Goal: Navigation & Orientation: Understand site structure

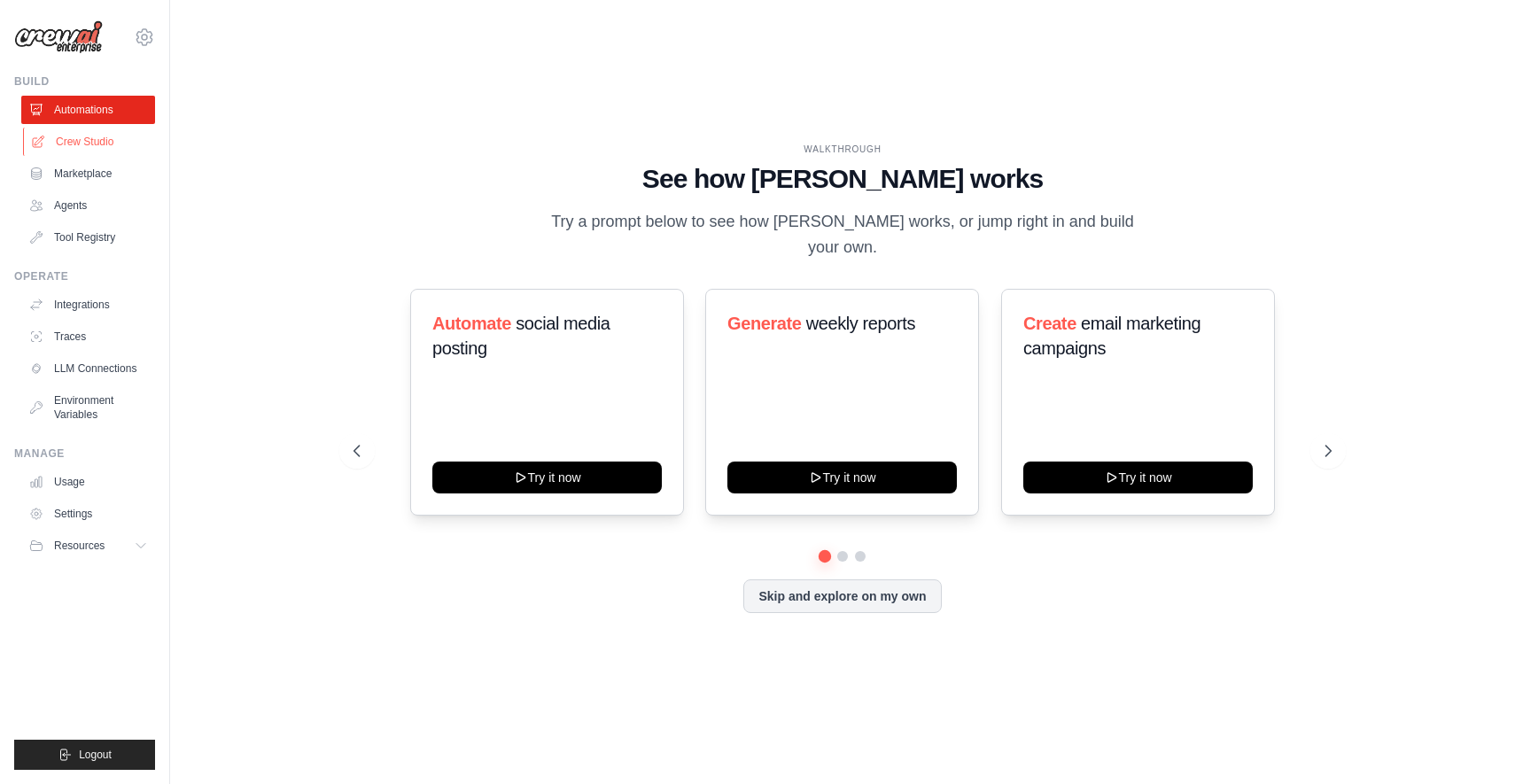
click at [76, 133] on link "Crew Studio" at bounding box center [90, 142] width 134 height 28
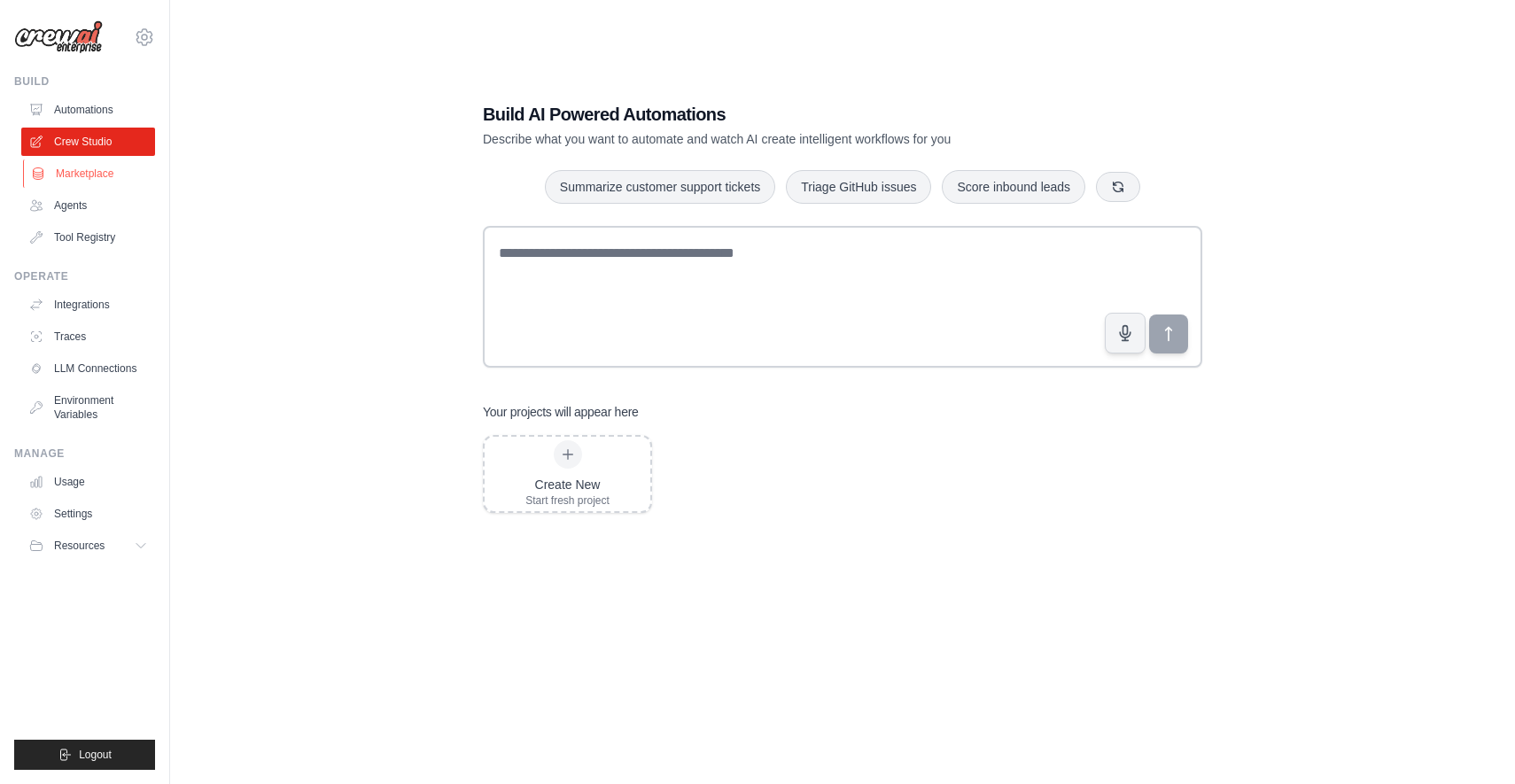
click at [96, 176] on link "Marketplace" at bounding box center [90, 174] width 134 height 28
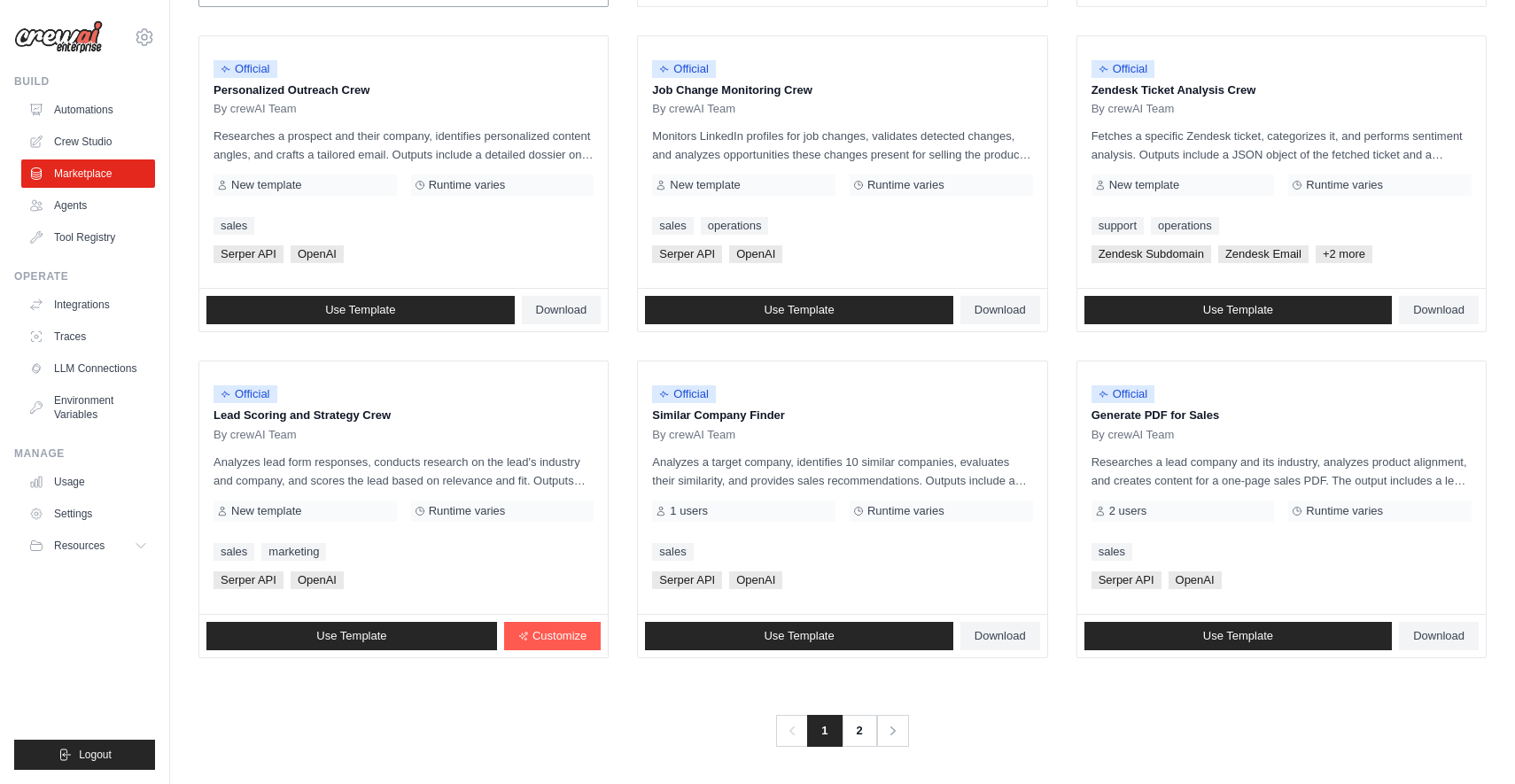
scroll to position [855, 0]
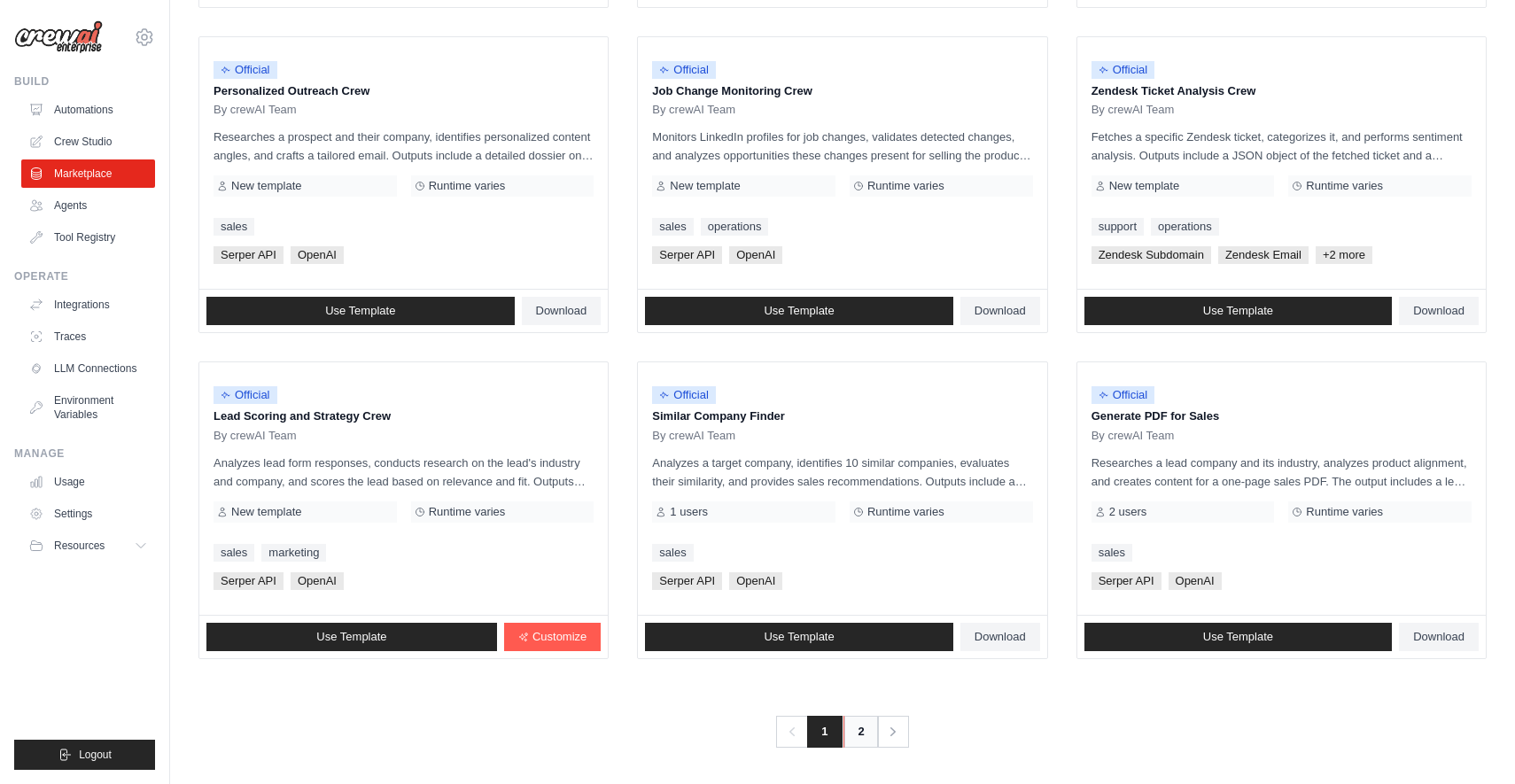
click at [863, 733] on link "2" at bounding box center [861, 732] width 36 height 32
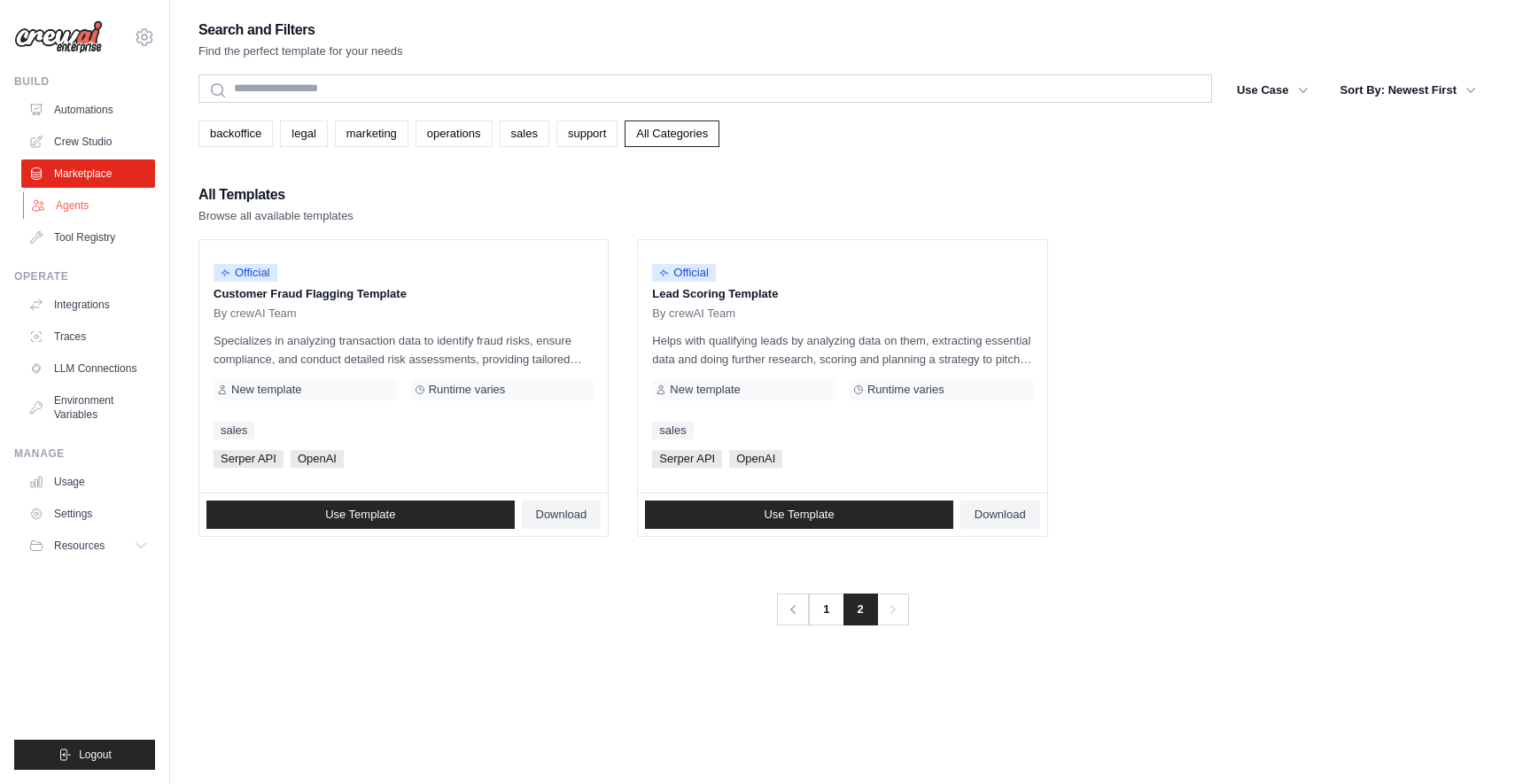
click at [89, 210] on link "Agents" at bounding box center [90, 206] width 134 height 28
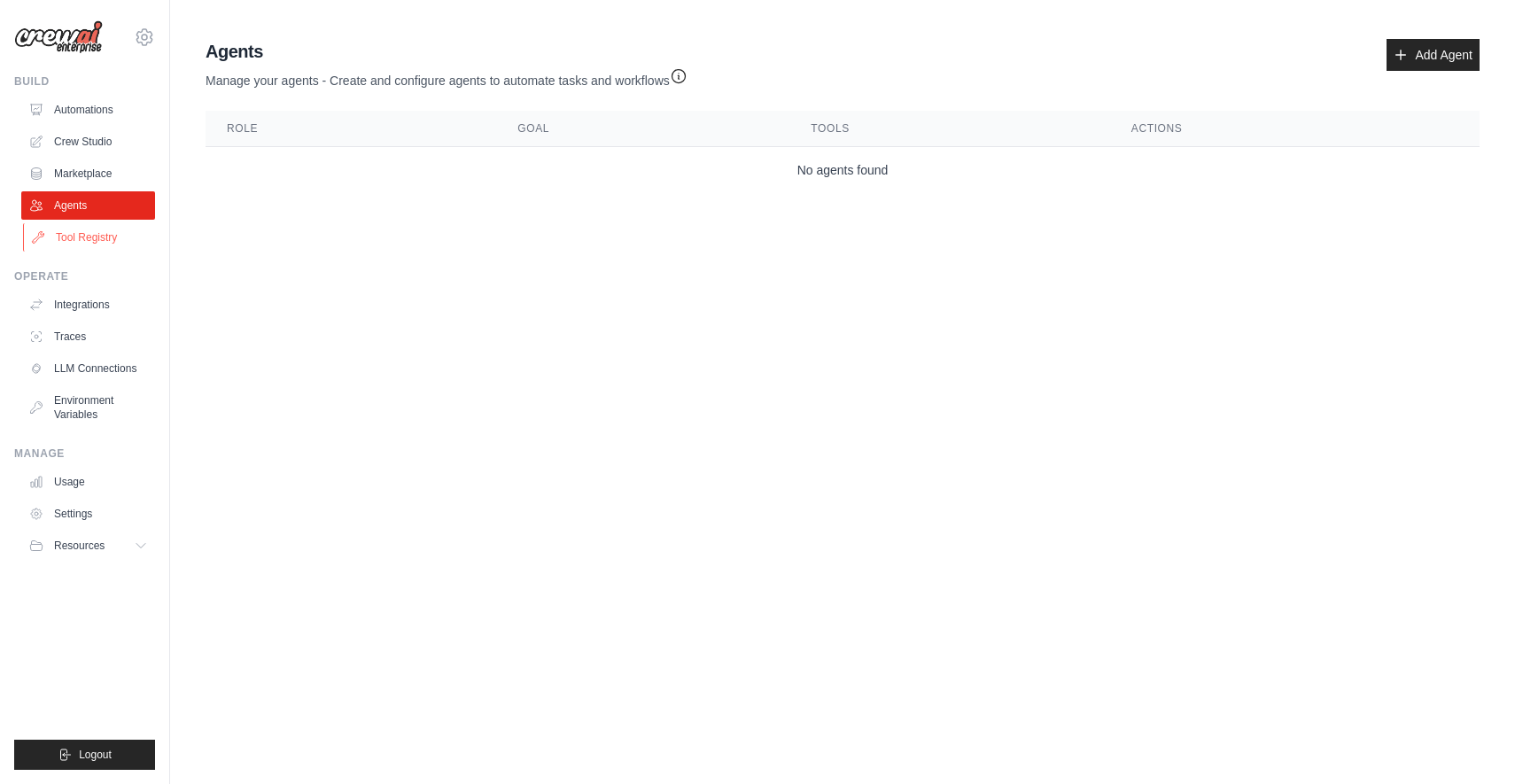
click at [97, 242] on link "Tool Registry" at bounding box center [90, 237] width 134 height 28
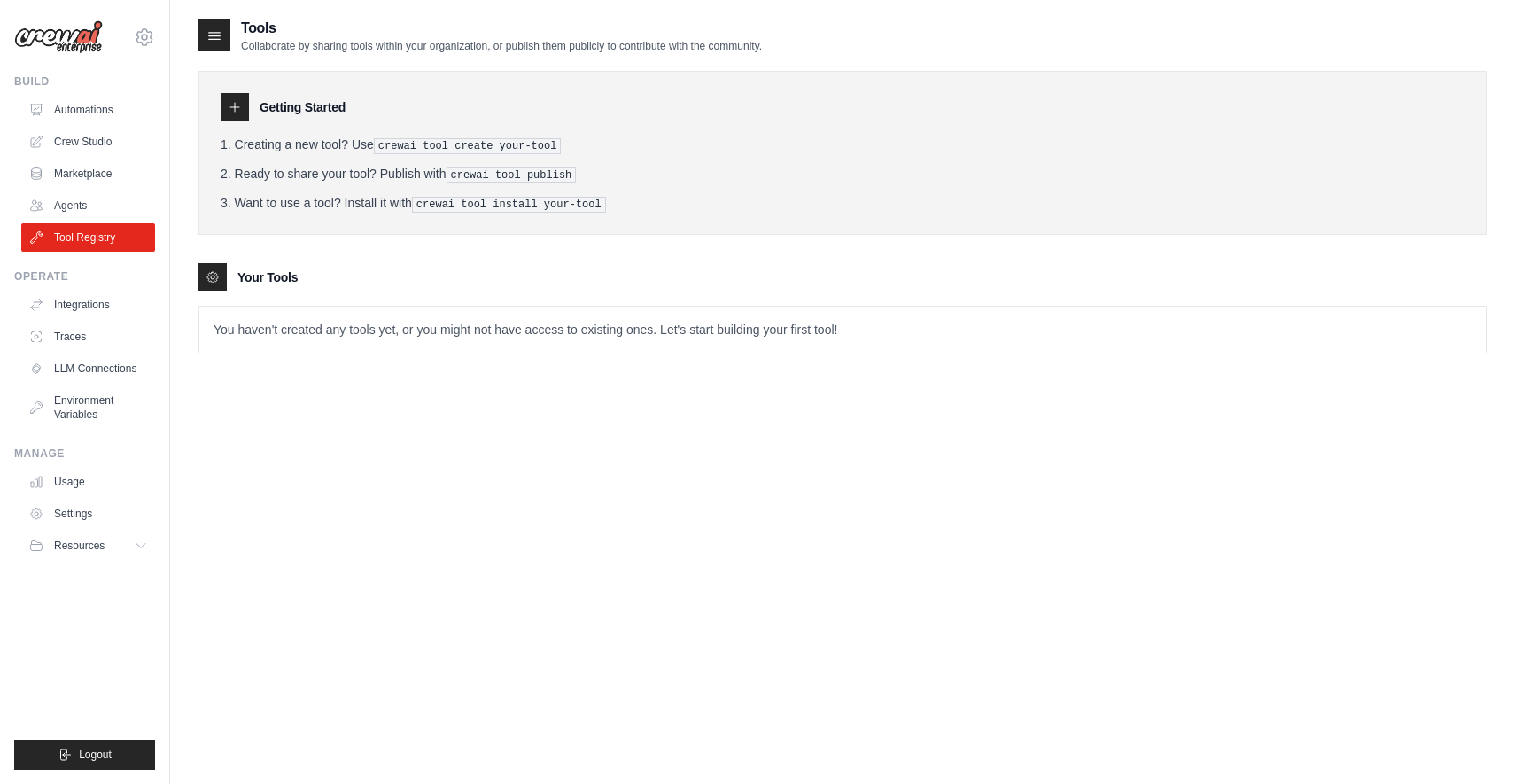
click at [91, 283] on div "Operate Integrations Traces LLM Connections Environment Variables" at bounding box center [84, 349] width 141 height 160
click at [91, 296] on link "Integrations" at bounding box center [90, 305] width 134 height 28
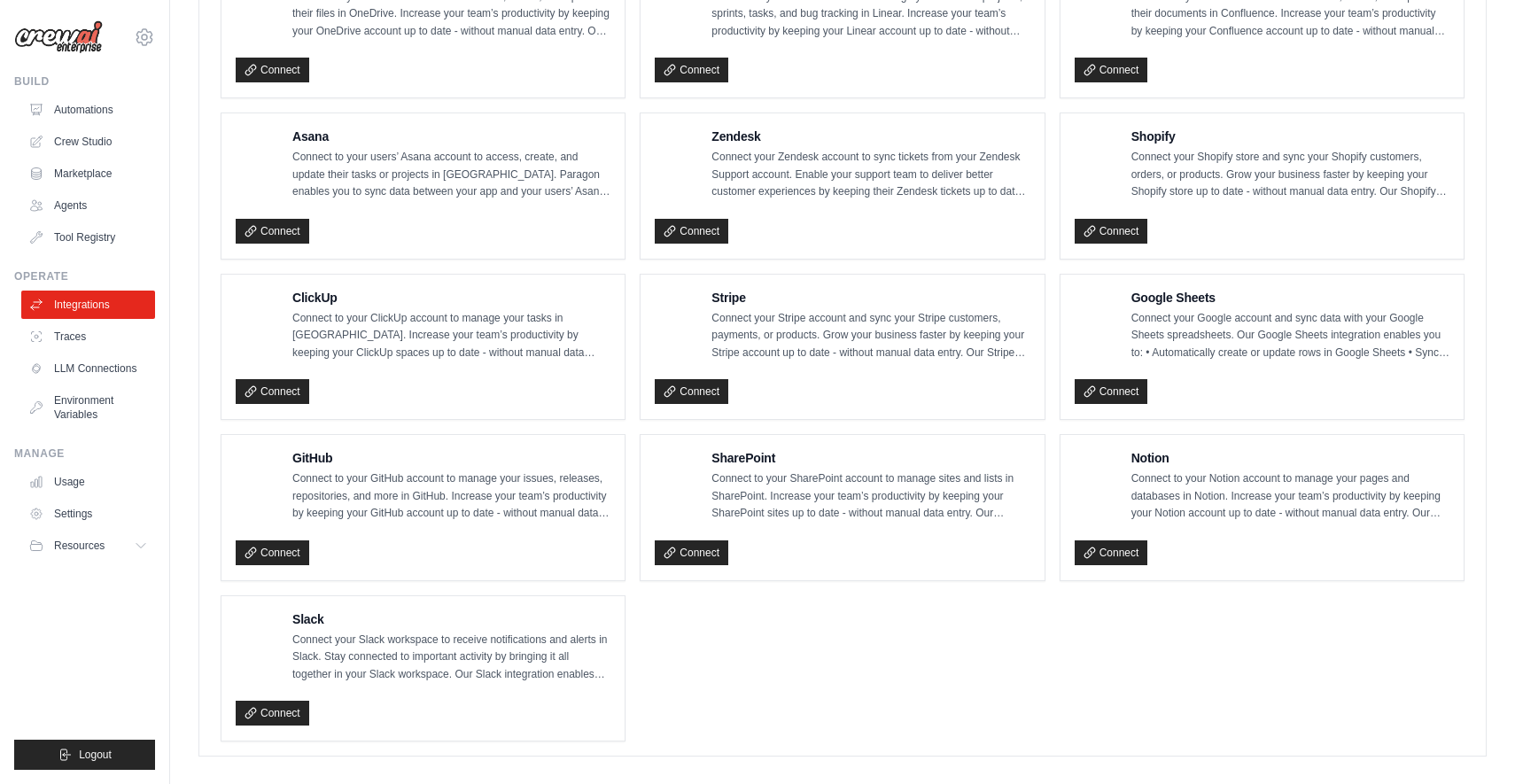
scroll to position [1066, 0]
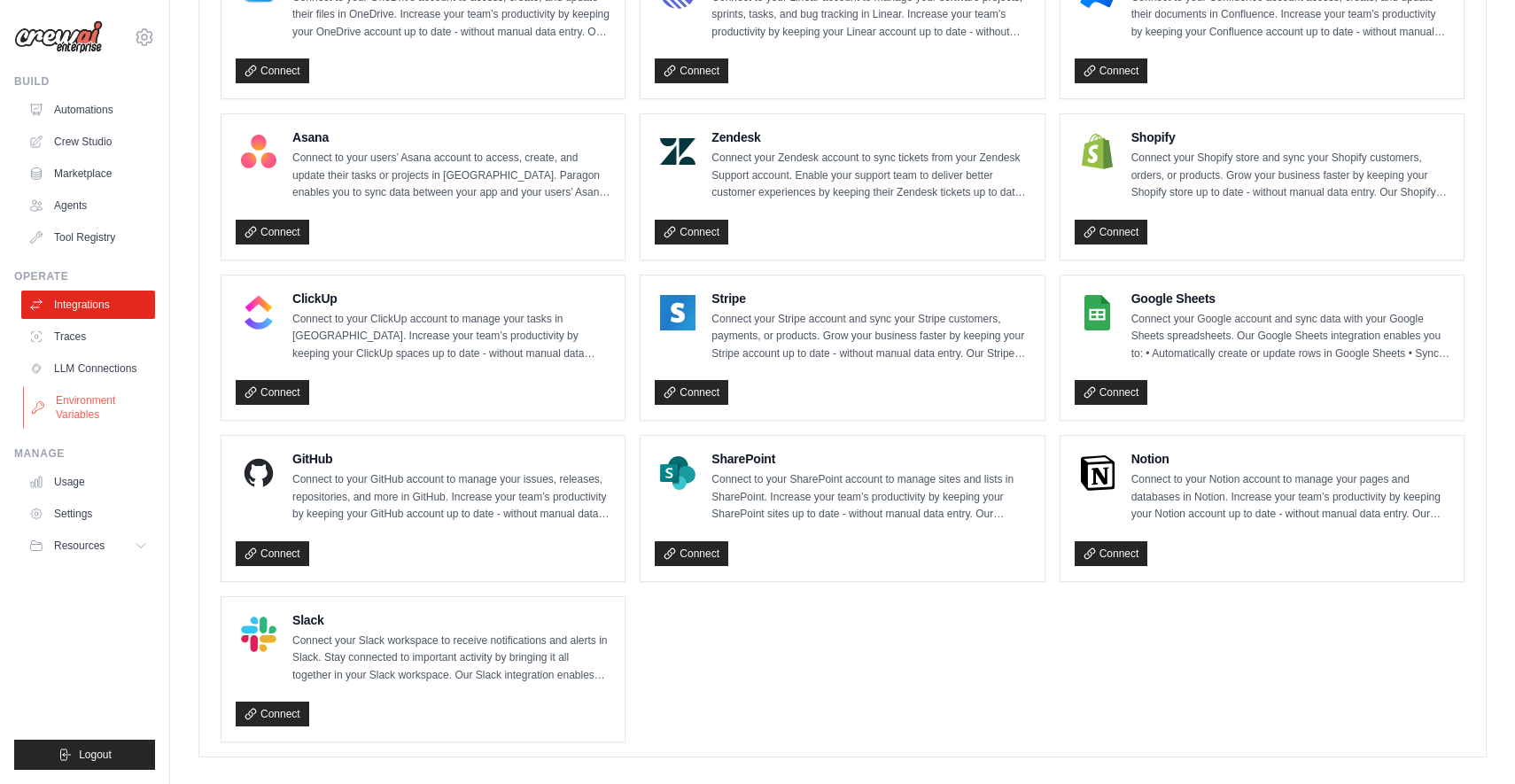
click at [81, 408] on link "Environment Variables" at bounding box center [90, 408] width 134 height 43
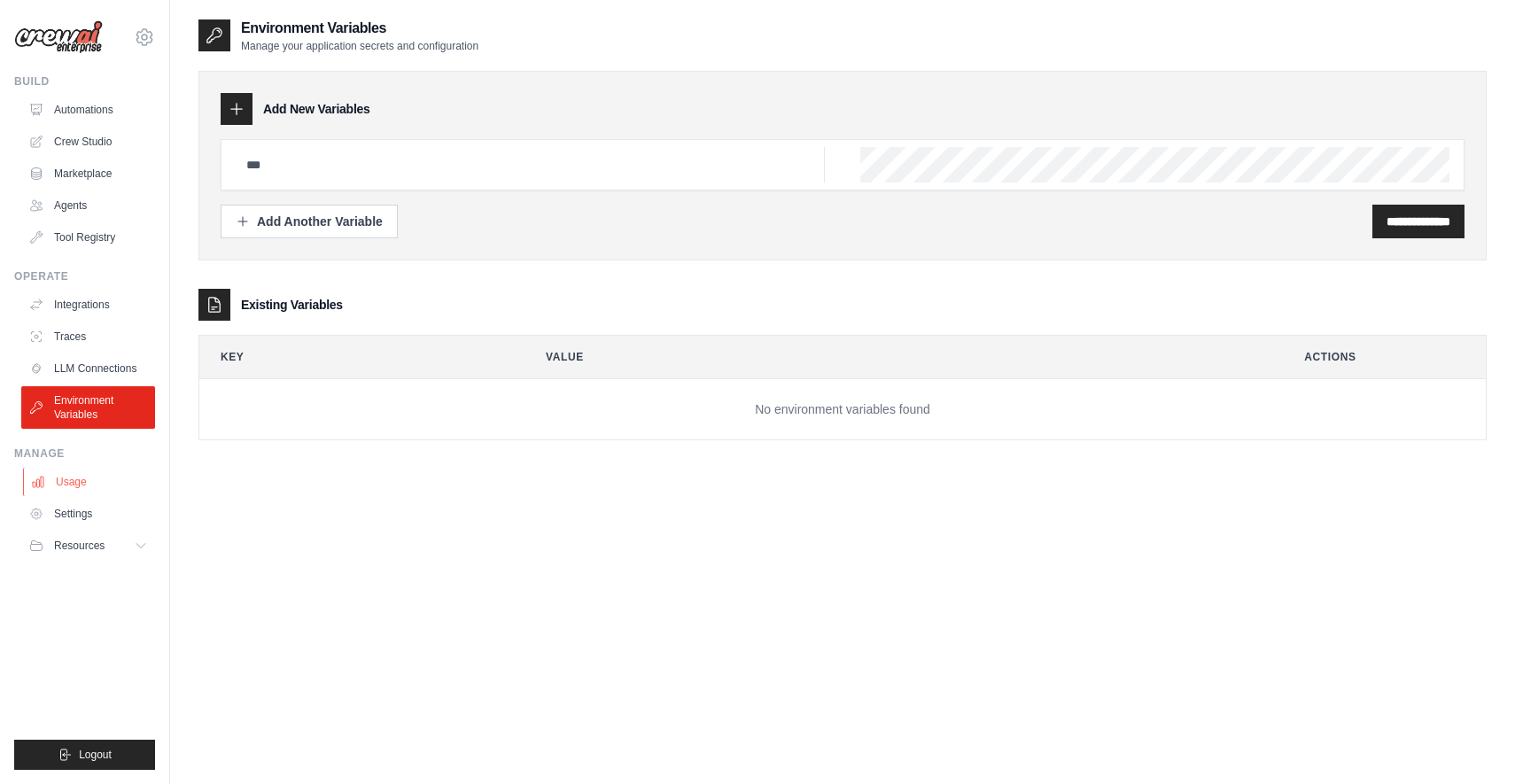
click at [67, 478] on link "Usage" at bounding box center [90, 482] width 134 height 28
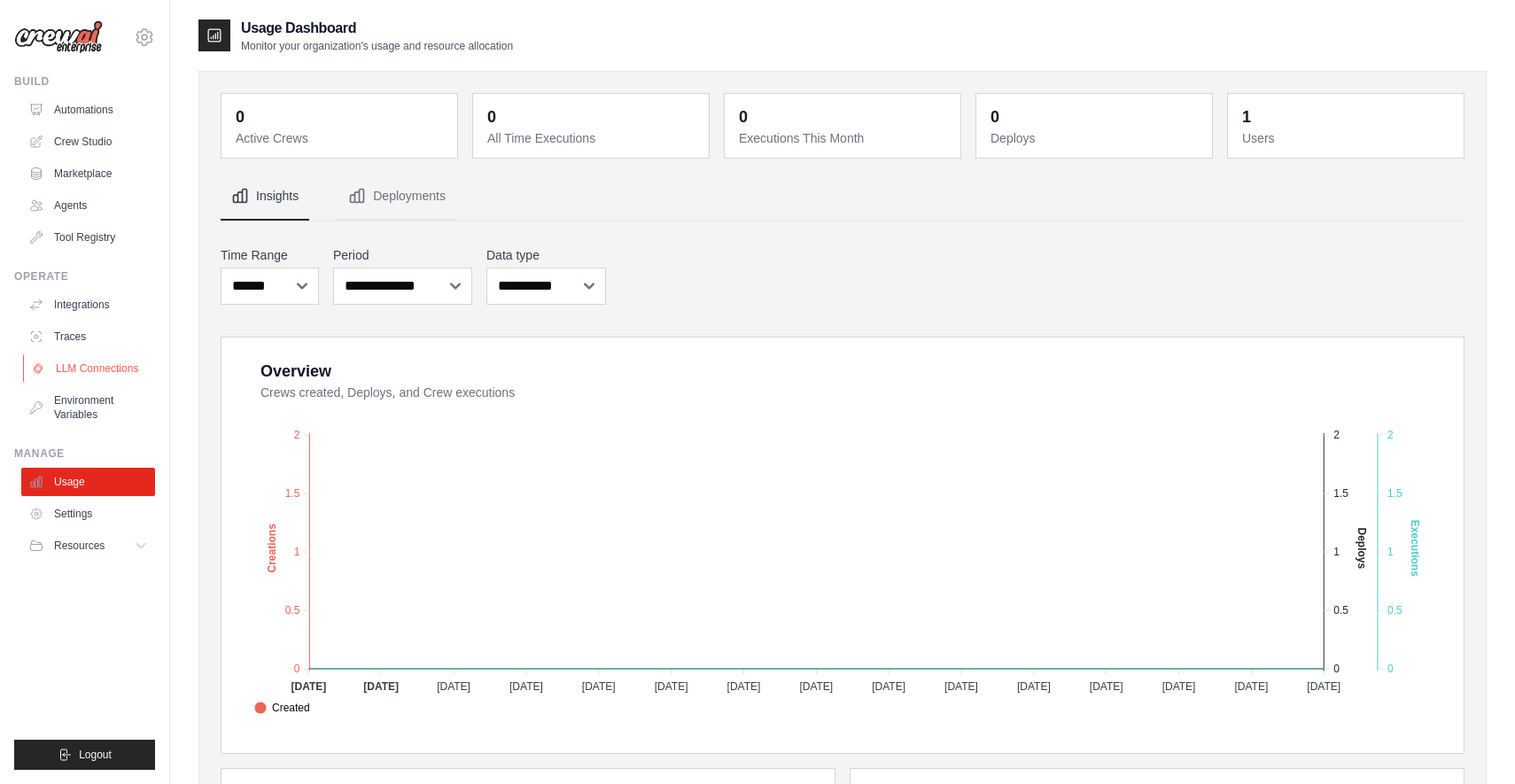
click at [69, 366] on link "LLM Connections" at bounding box center [90, 368] width 134 height 28
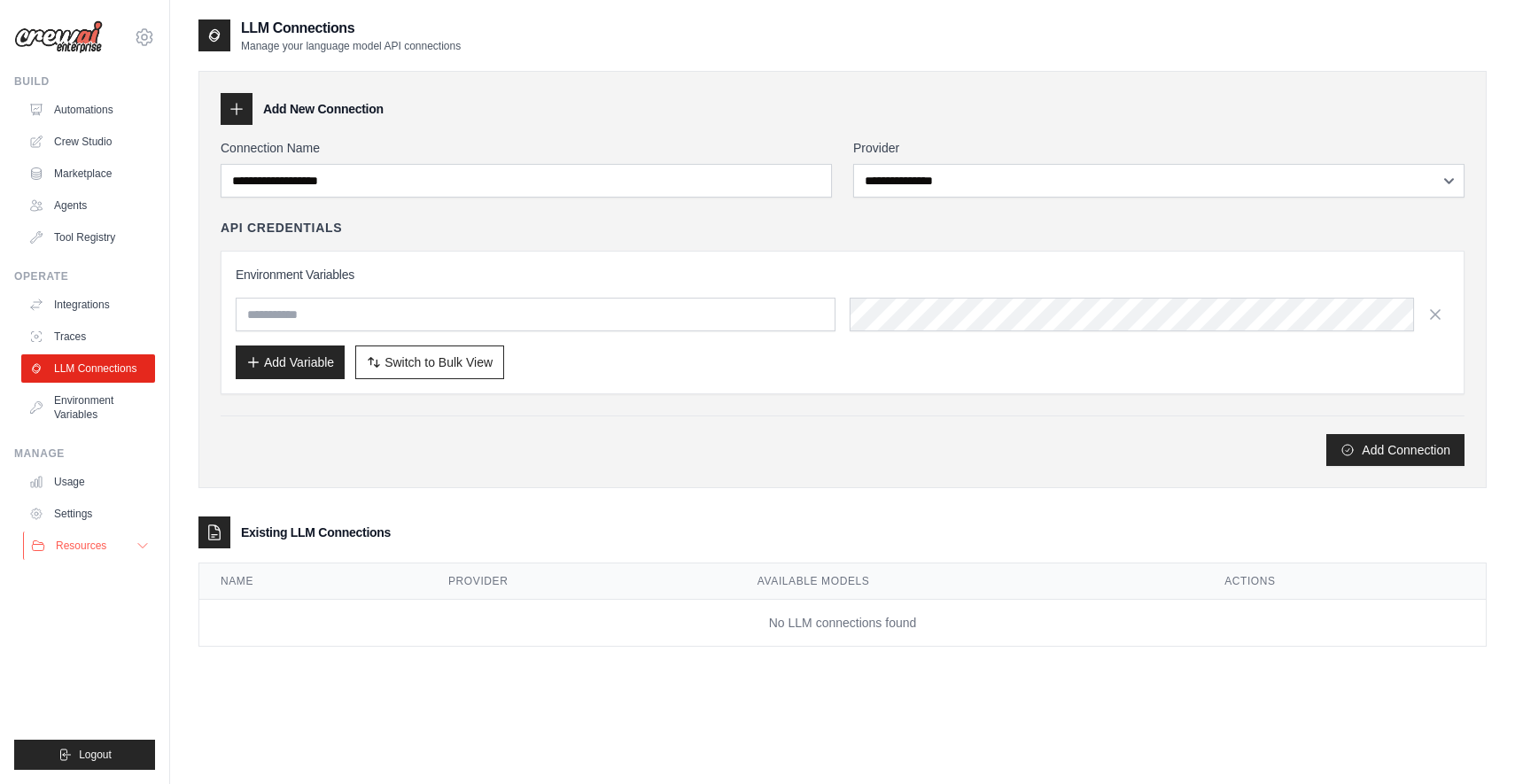
click at [66, 548] on span "Resources" at bounding box center [81, 546] width 51 height 14
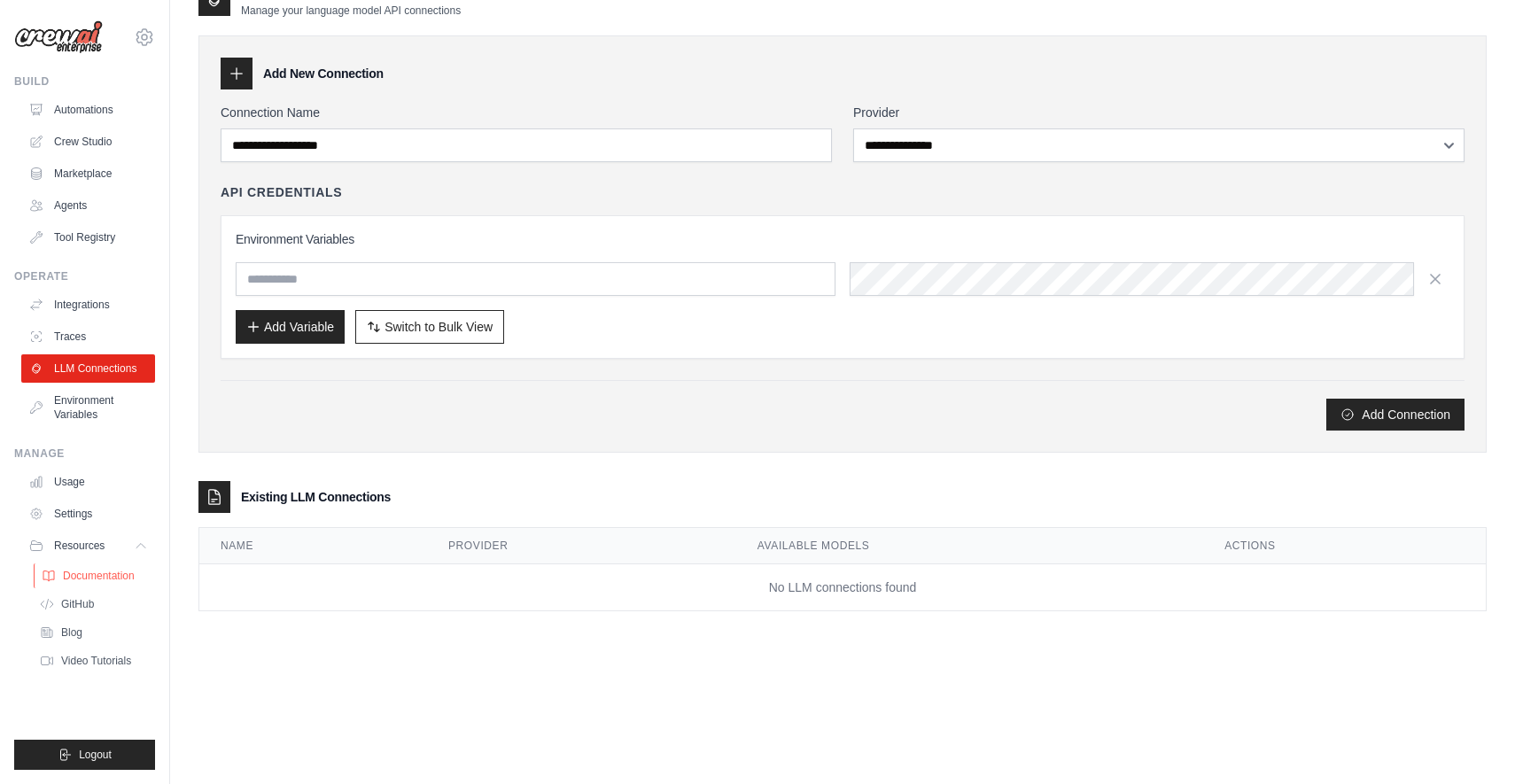
scroll to position [36, 0]
click at [68, 647] on ul "Documentation GitHub Blog Video Tutorials" at bounding box center [93, 619] width 123 height 110
click at [72, 635] on span "Blog" at bounding box center [74, 633] width 21 height 14
